Goal: Transaction & Acquisition: Book appointment/travel/reservation

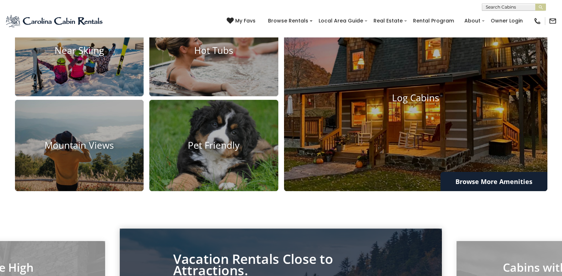
scroll to position [570, 0]
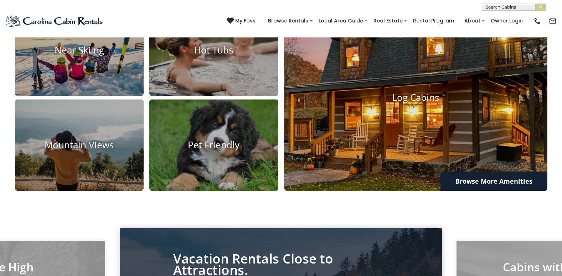
click at [398, 148] on img at bounding box center [416, 97] width 290 height 205
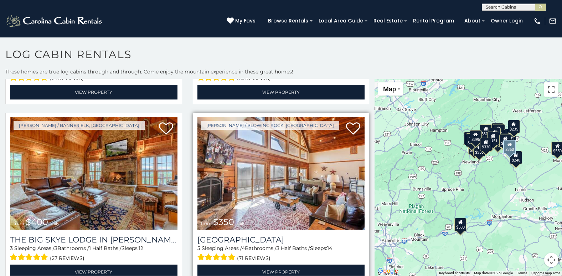
scroll to position [890, 0]
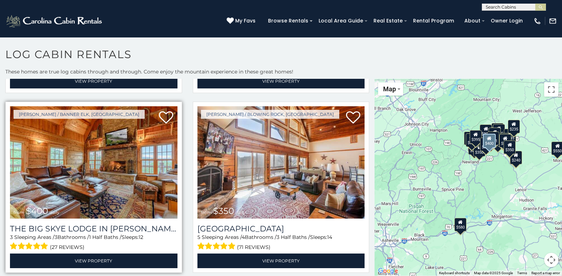
click at [105, 147] on img at bounding box center [93, 162] width 167 height 112
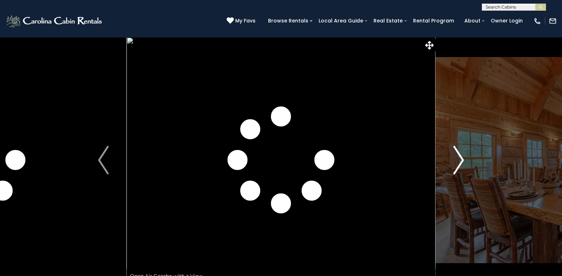
click at [459, 158] on img "Next" at bounding box center [458, 160] width 11 height 28
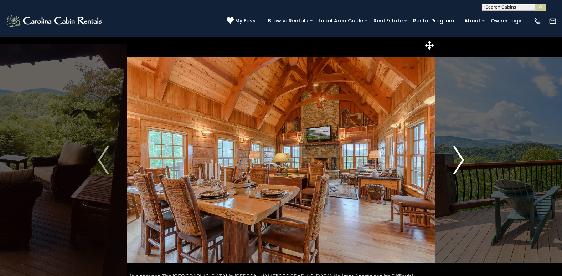
click at [459, 158] on img "Next" at bounding box center [458, 160] width 11 height 28
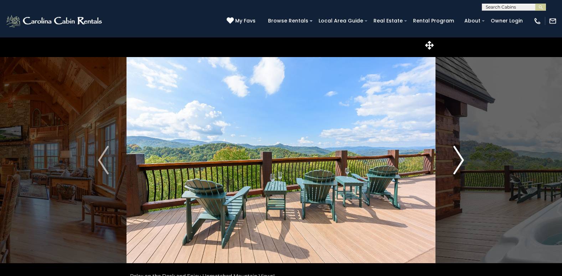
click at [459, 158] on img "Next" at bounding box center [458, 160] width 11 height 28
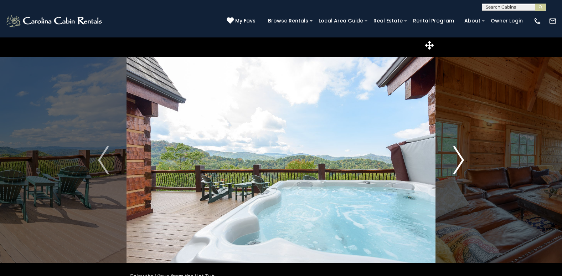
click at [459, 158] on img "Next" at bounding box center [458, 160] width 11 height 28
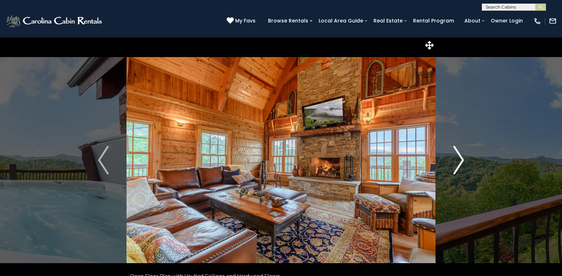
click at [459, 158] on img "Next" at bounding box center [458, 160] width 11 height 28
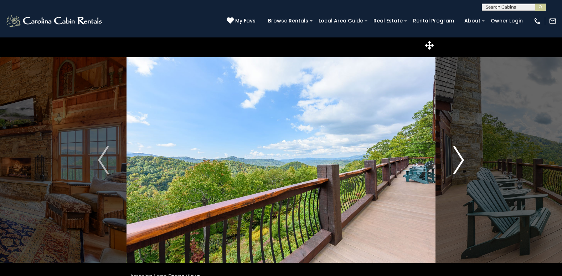
click at [459, 158] on img "Next" at bounding box center [458, 160] width 11 height 28
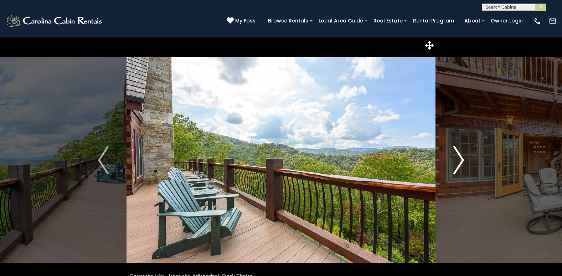
click at [459, 158] on img "Next" at bounding box center [458, 160] width 11 height 28
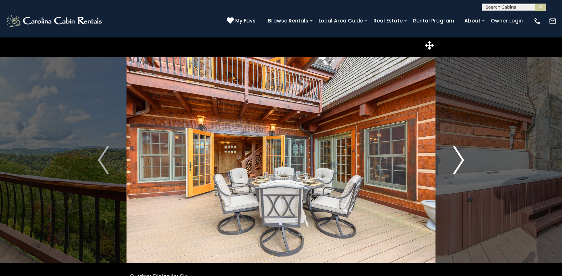
click at [459, 158] on img "Next" at bounding box center [458, 160] width 11 height 28
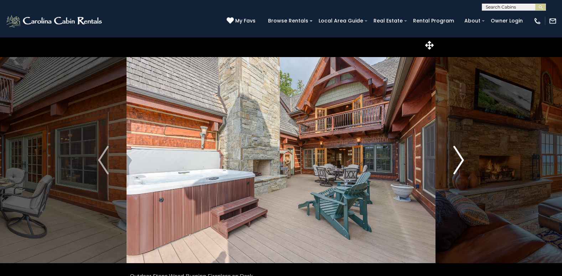
click at [459, 158] on img "Next" at bounding box center [458, 160] width 11 height 28
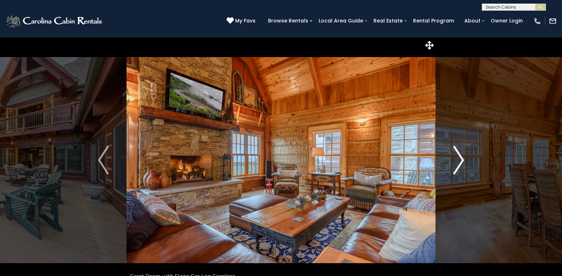
click at [459, 158] on img "Next" at bounding box center [458, 160] width 11 height 28
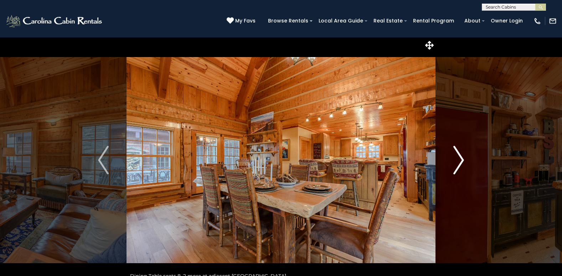
click at [459, 158] on img "Next" at bounding box center [458, 160] width 11 height 28
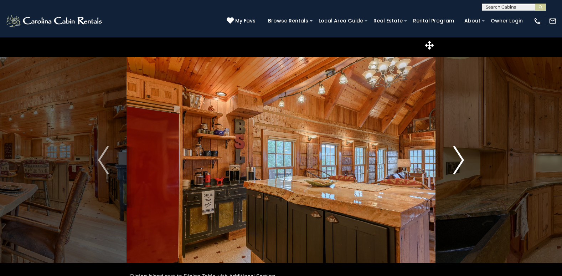
click at [459, 158] on img "Next" at bounding box center [458, 160] width 11 height 28
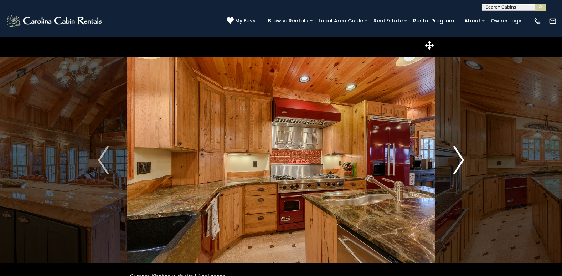
click at [459, 158] on img "Next" at bounding box center [458, 160] width 11 height 28
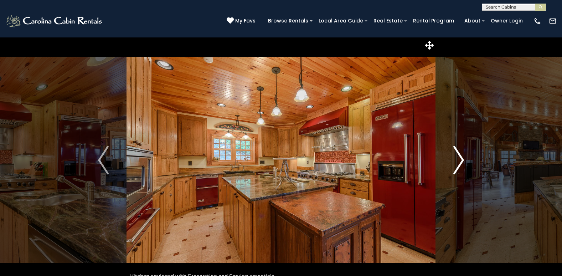
click at [459, 158] on img "Next" at bounding box center [458, 160] width 11 height 28
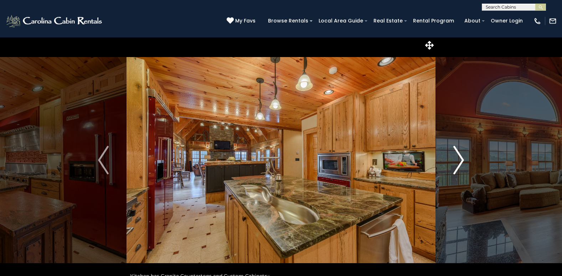
click at [459, 158] on img "Next" at bounding box center [458, 160] width 11 height 28
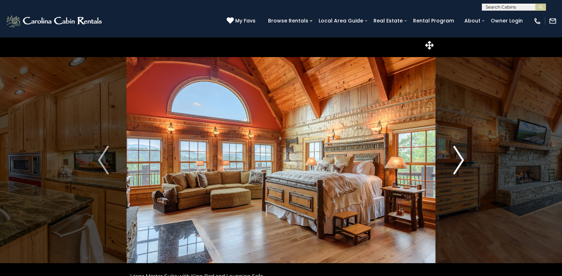
click at [457, 159] on img "Next" at bounding box center [458, 160] width 11 height 28
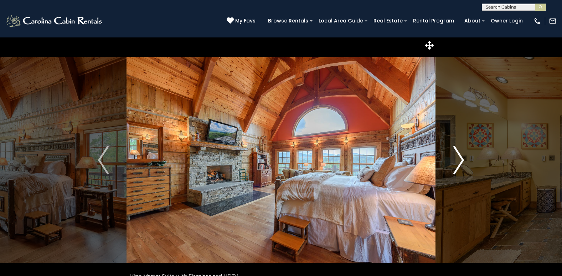
click at [457, 159] on img "Next" at bounding box center [458, 160] width 11 height 28
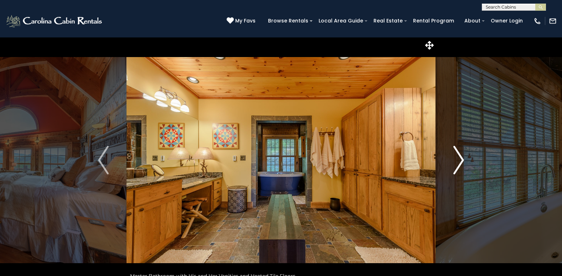
click at [459, 155] on img "Next" at bounding box center [458, 160] width 11 height 28
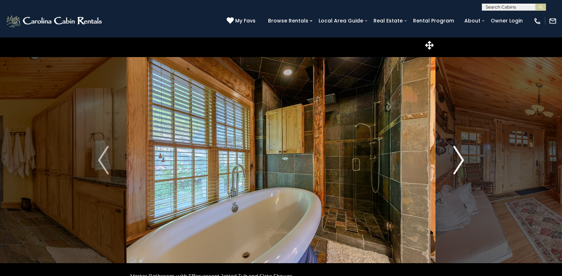
click at [457, 161] on img "Next" at bounding box center [458, 160] width 11 height 28
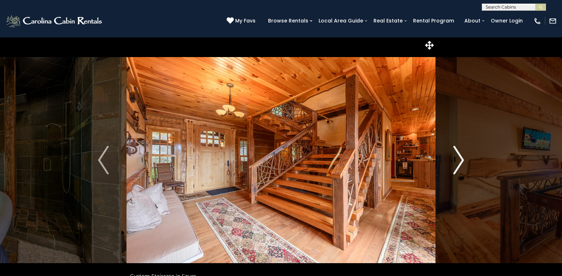
click at [459, 157] on img "Next" at bounding box center [458, 160] width 11 height 28
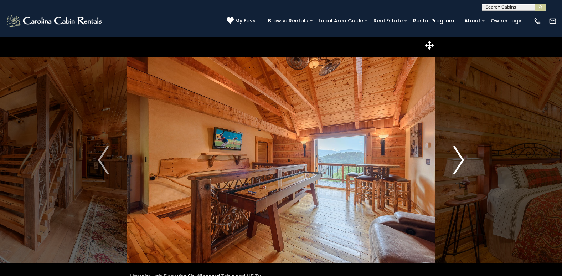
click at [459, 157] on img "Next" at bounding box center [458, 160] width 11 height 28
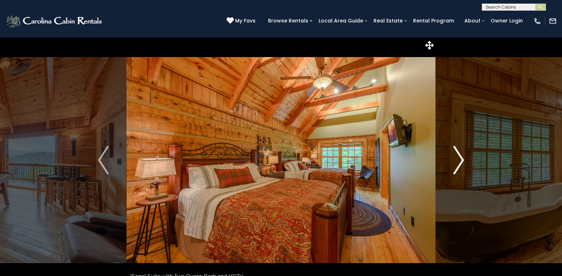
click at [459, 157] on img "Next" at bounding box center [458, 160] width 11 height 28
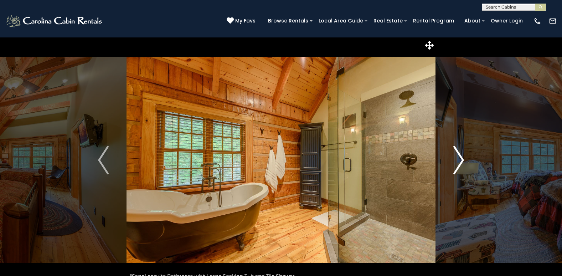
click at [459, 157] on img "Next" at bounding box center [458, 160] width 11 height 28
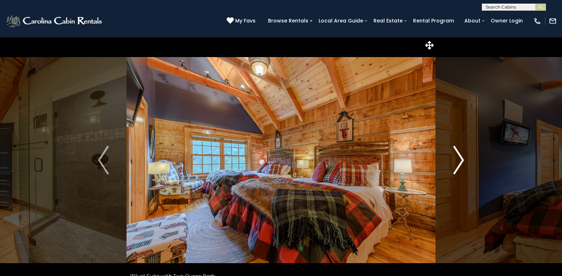
click at [459, 157] on img "Next" at bounding box center [458, 160] width 11 height 28
